Goal: Information Seeking & Learning: Understand process/instructions

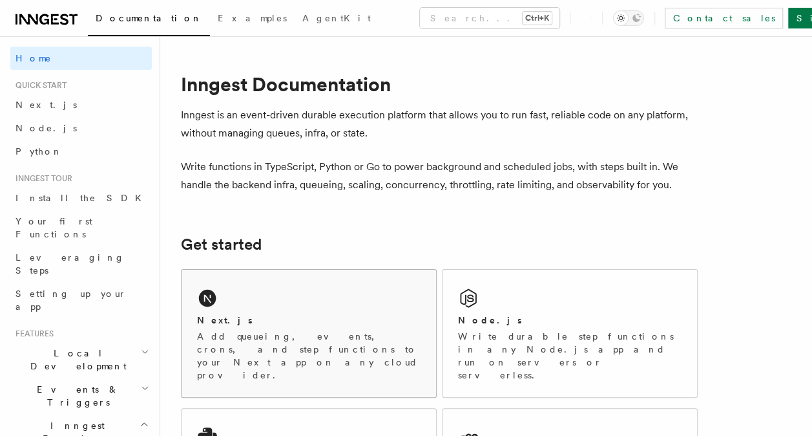
click at [283, 305] on div "Next.js Add queueing, events, crons, and step functions to your Next app on any…" at bounding box center [309, 333] width 255 height 127
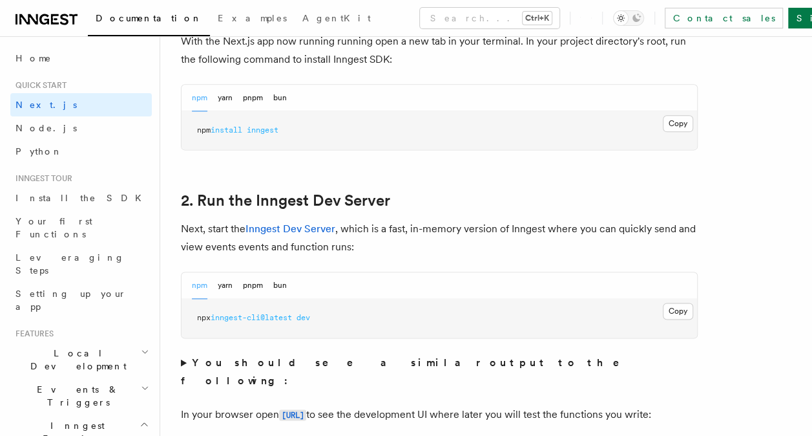
scroll to position [842, 0]
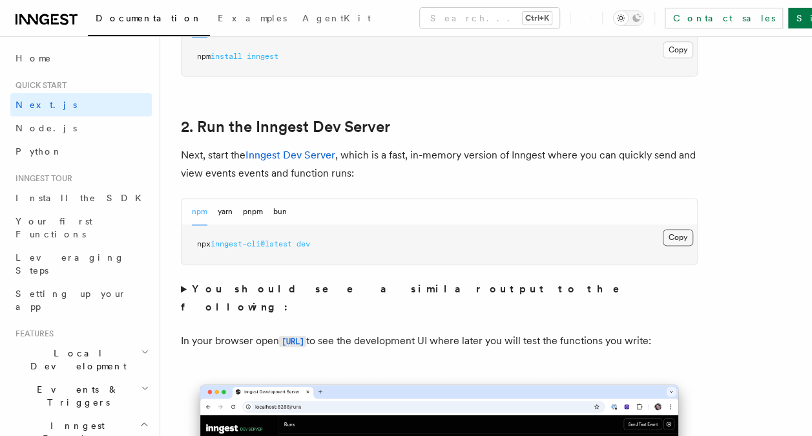
click at [684, 234] on button "Copy Copied" at bounding box center [678, 237] width 30 height 17
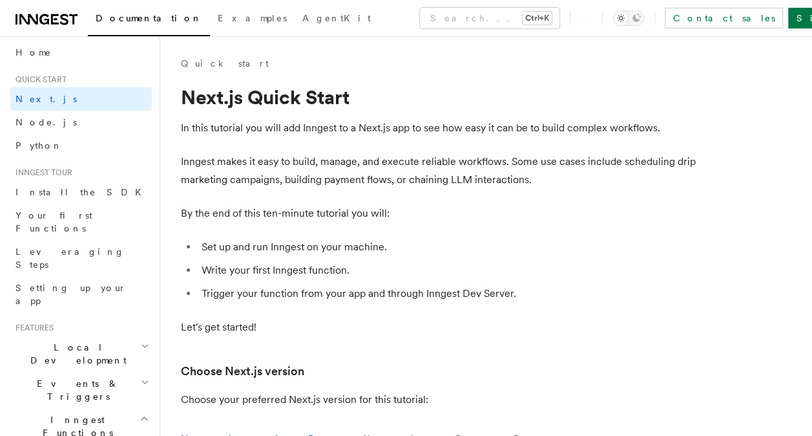
scroll to position [0, 0]
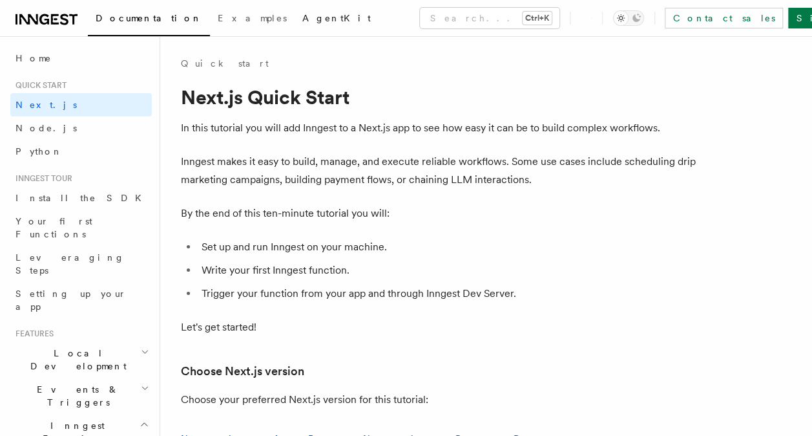
click at [302, 14] on span "AgentKit" at bounding box center [336, 18] width 69 height 10
